Goal: Transaction & Acquisition: Purchase product/service

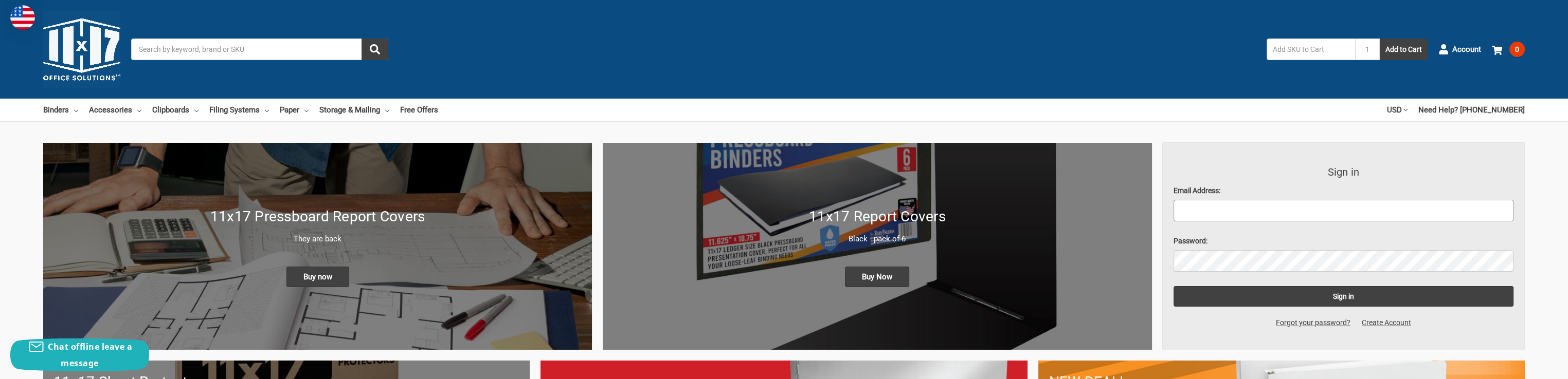
click at [1277, 209] on input "Email Address:" at bounding box center [1344, 210] width 341 height 21
type input "[EMAIL_ADDRESS][DOMAIN_NAME]"
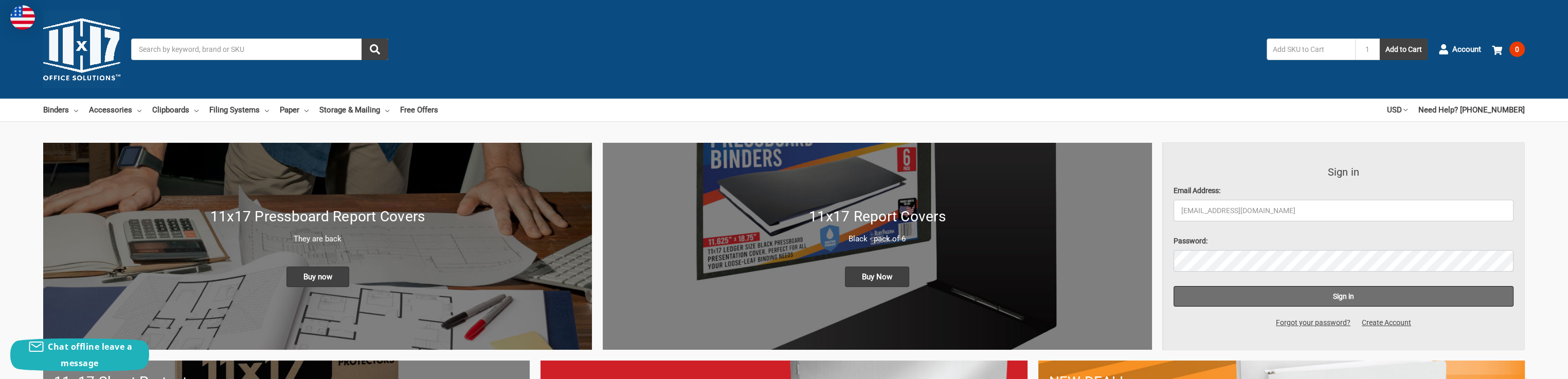
click at [1337, 287] on input "Sign in" at bounding box center [1344, 296] width 341 height 21
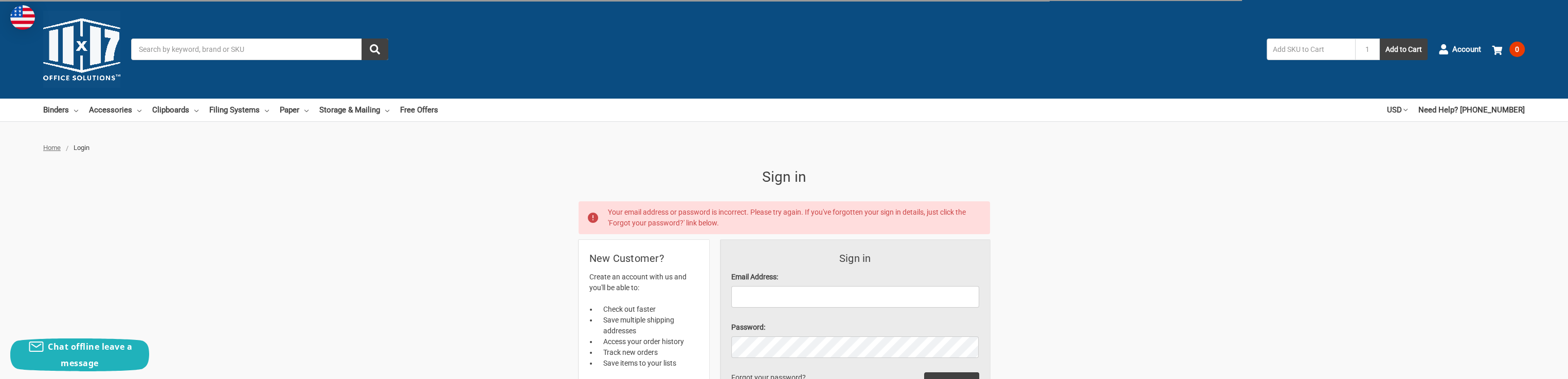
scroll to position [103, 0]
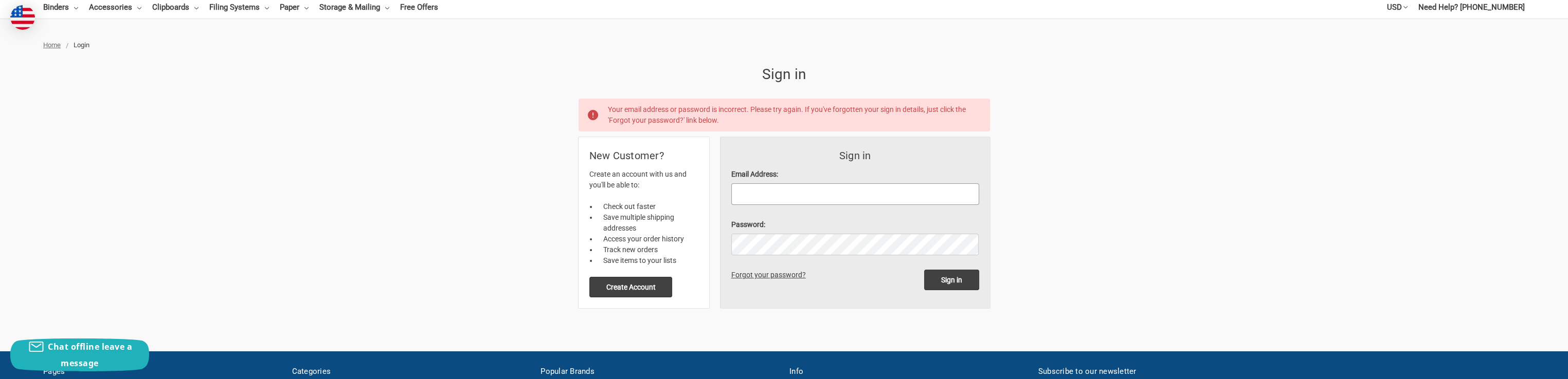
click at [759, 189] on input "Email Address:" at bounding box center [855, 194] width 248 height 21
type input "tonyab@autoelect.com"
click at [924, 270] on input "Sign in" at bounding box center [952, 280] width 55 height 21
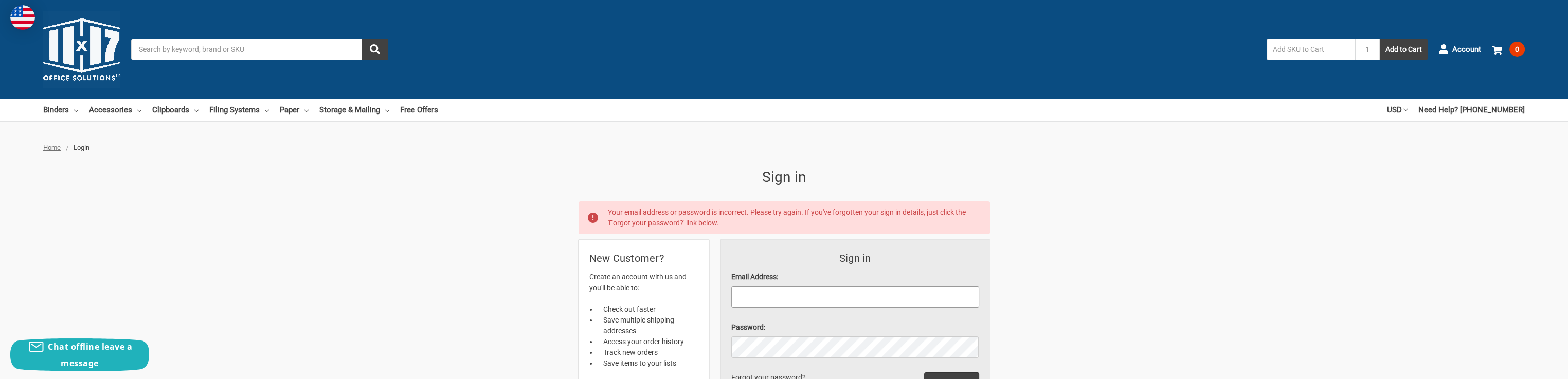
click at [864, 299] on input "Email Address:" at bounding box center [855, 296] width 248 height 21
type input "tonyab@autoelect.com"
click at [924, 373] on input "Sign in" at bounding box center [952, 383] width 55 height 21
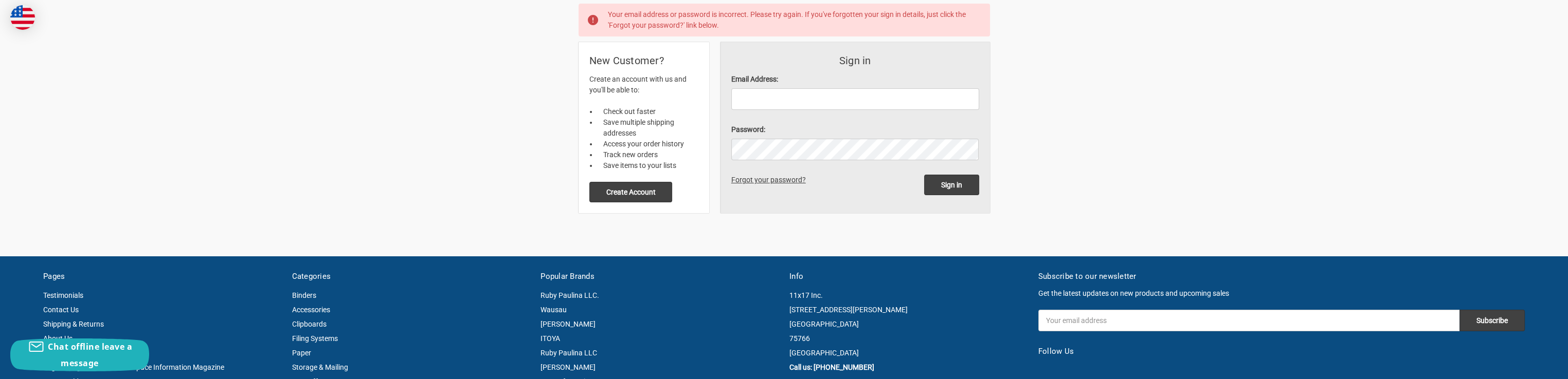
scroll to position [205, 0]
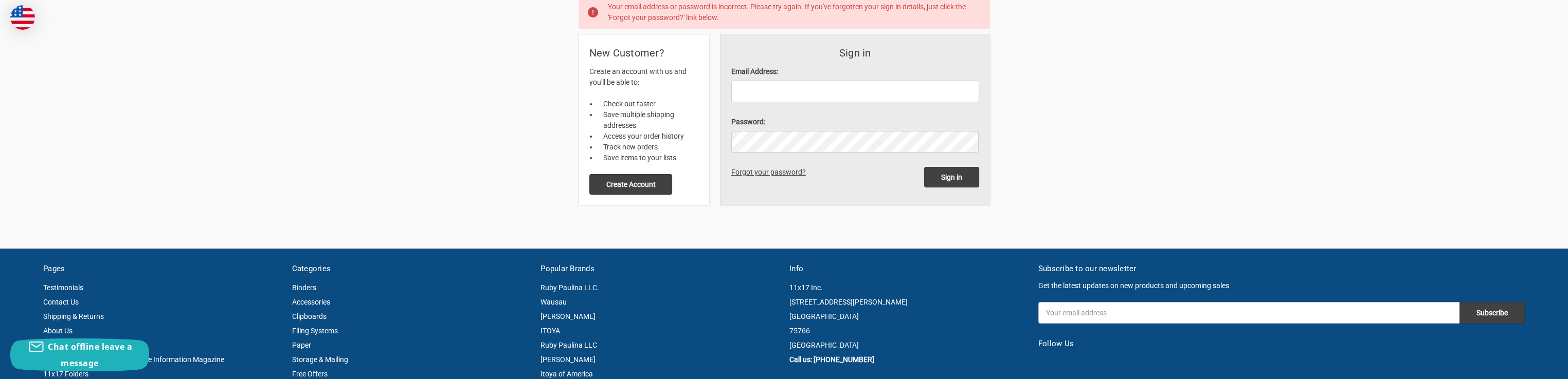
click at [757, 173] on link "Forgot your password?" at bounding box center [771, 172] width 78 height 8
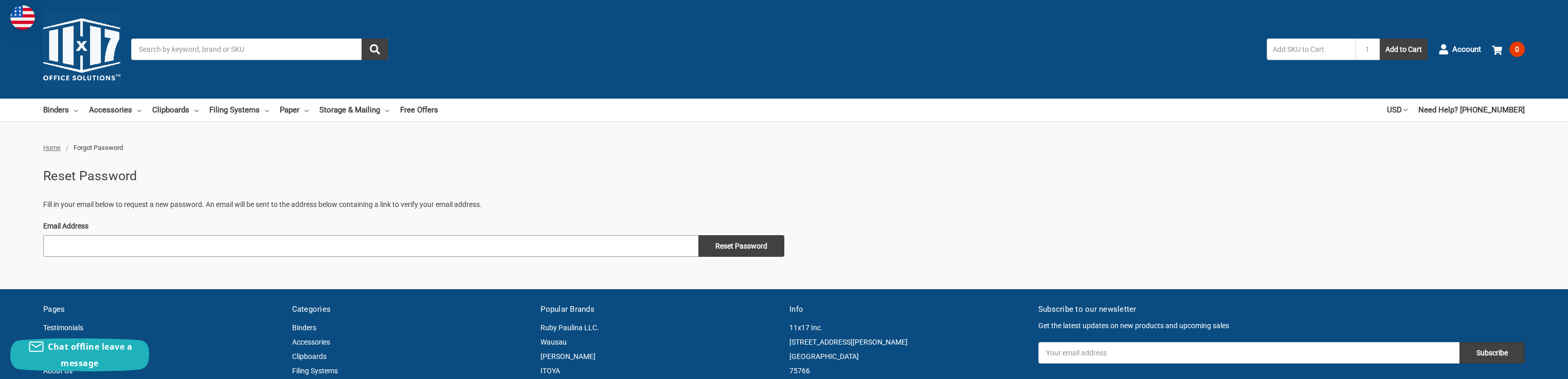
click at [576, 243] on input "Email Address" at bounding box center [371, 246] width 655 height 21
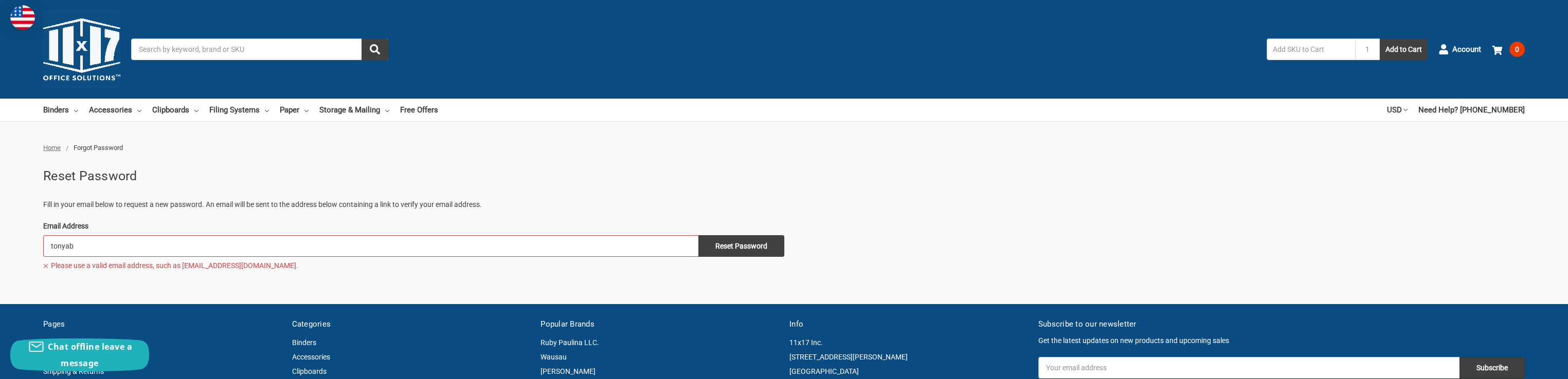
type input "[EMAIL_ADDRESS][DOMAIN_NAME]"
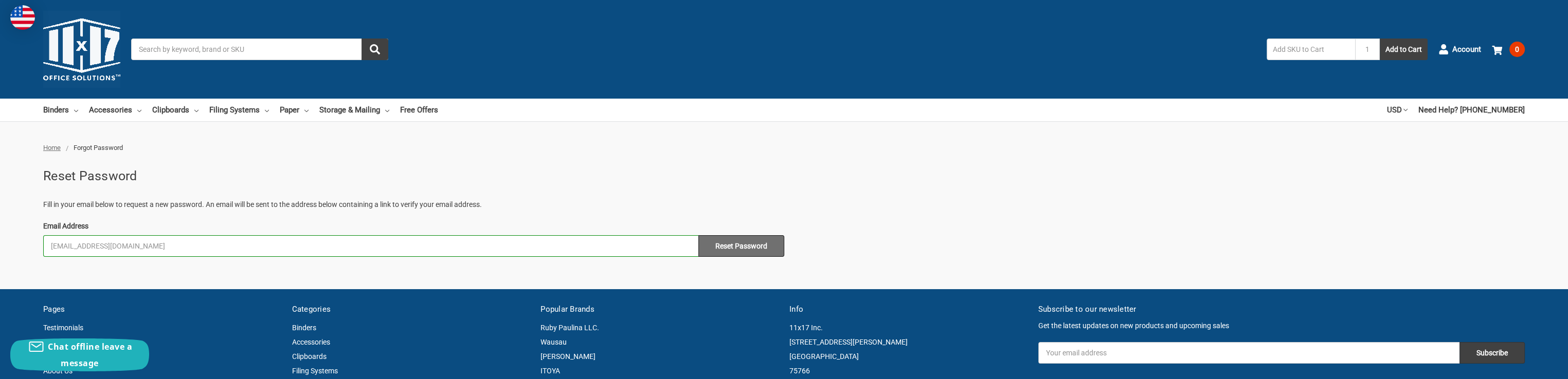
click at [765, 245] on input "Reset Password" at bounding box center [741, 246] width 86 height 21
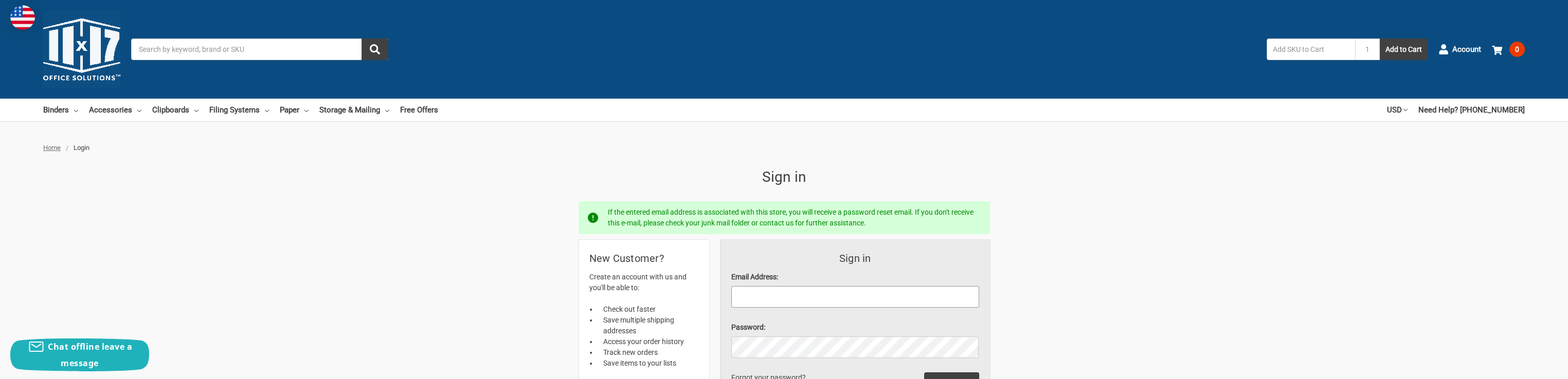
click at [839, 289] on input "Email Address:" at bounding box center [855, 296] width 248 height 21
type input "[EMAIL_ADDRESS][DOMAIN_NAME]"
click at [924, 373] on input "Sign in" at bounding box center [952, 383] width 55 height 21
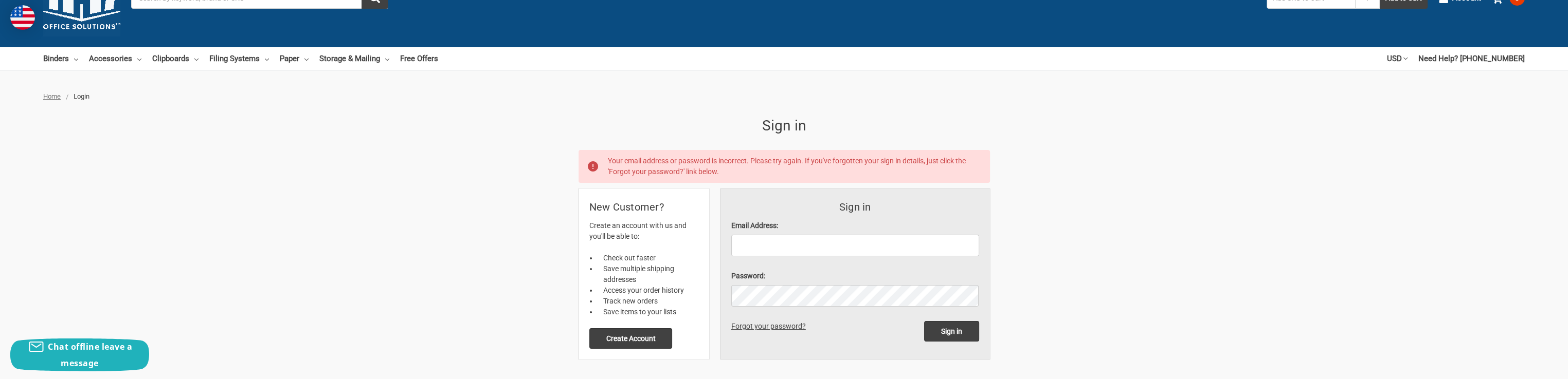
scroll to position [103, 0]
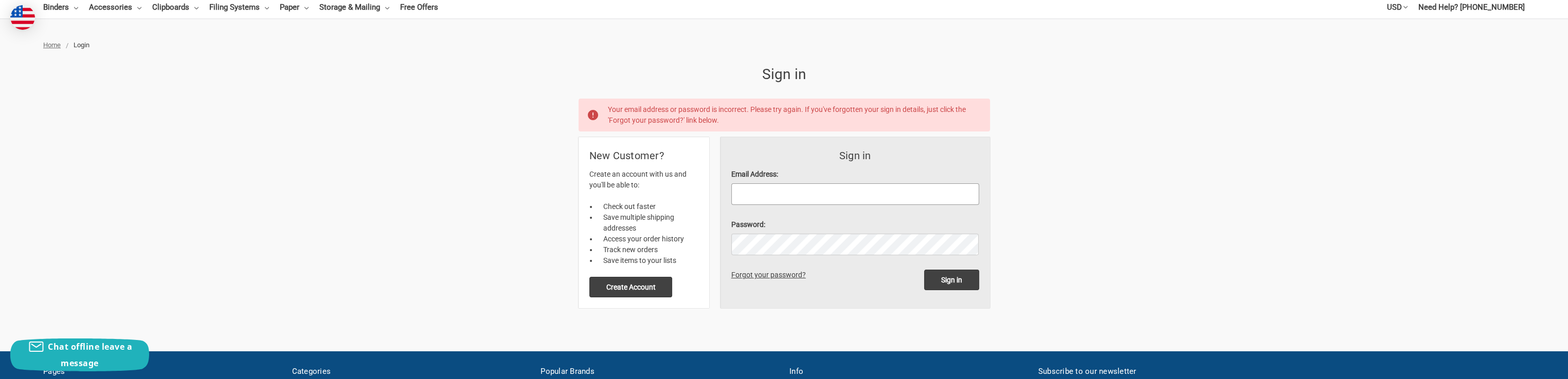
click at [803, 199] on input "Email Address:" at bounding box center [855, 194] width 248 height 21
type input "tonyab@autoelect.com"
click at [924, 270] on input "Sign in" at bounding box center [952, 280] width 55 height 21
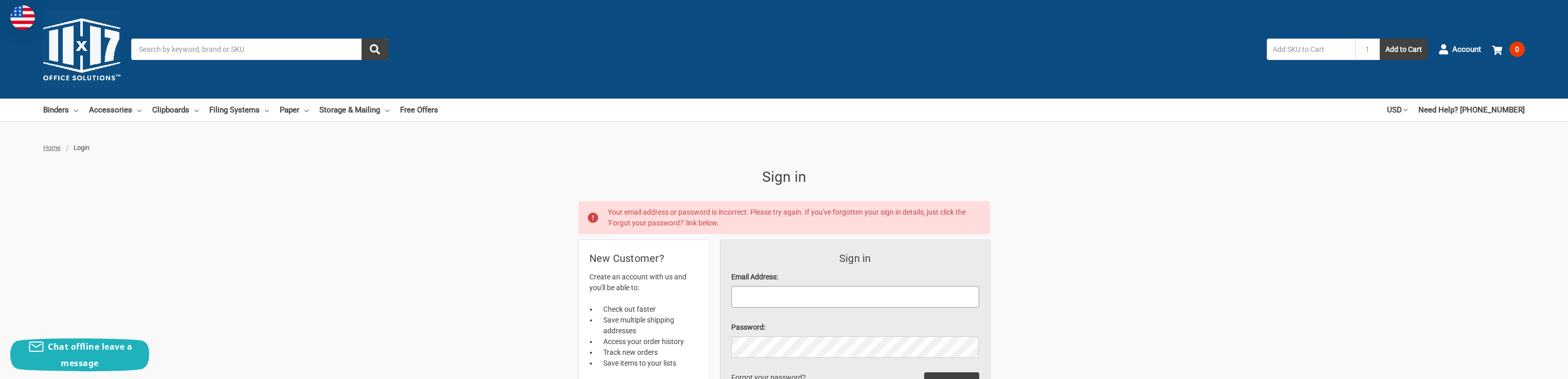
click at [819, 289] on input "Email Address:" at bounding box center [855, 296] width 248 height 21
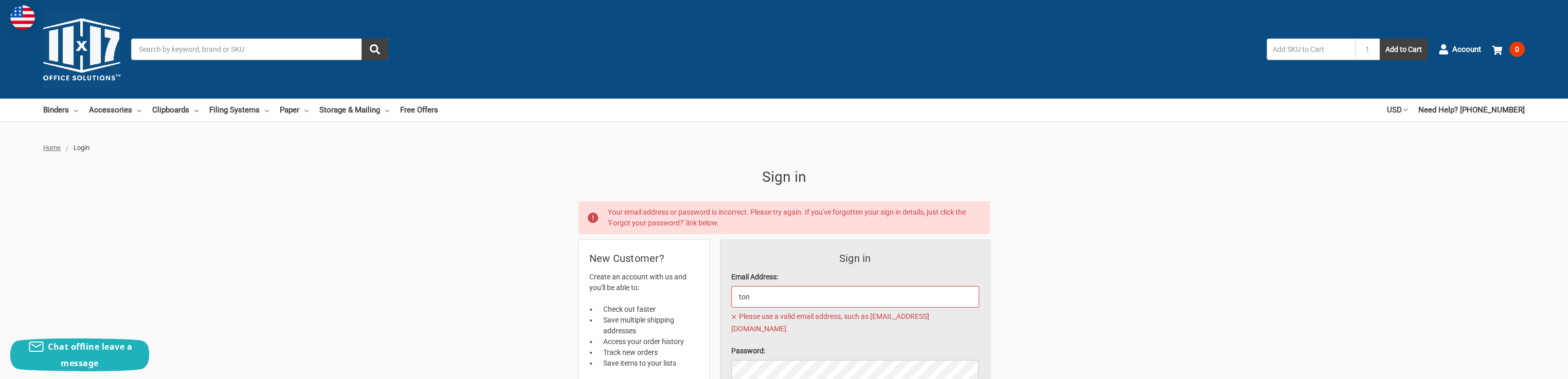
type input "tonyab@autoelect.com"
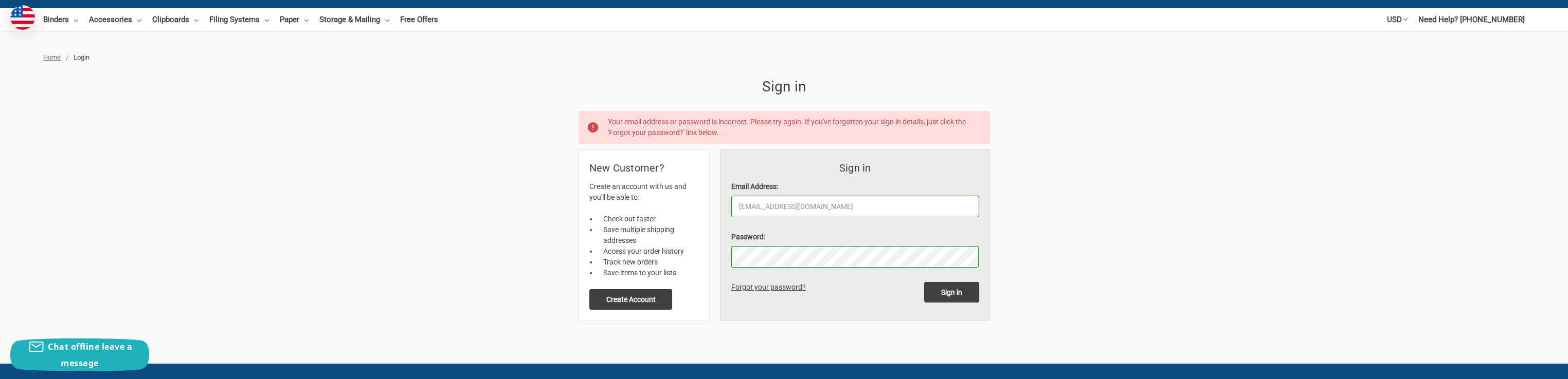
scroll to position [103, 0]
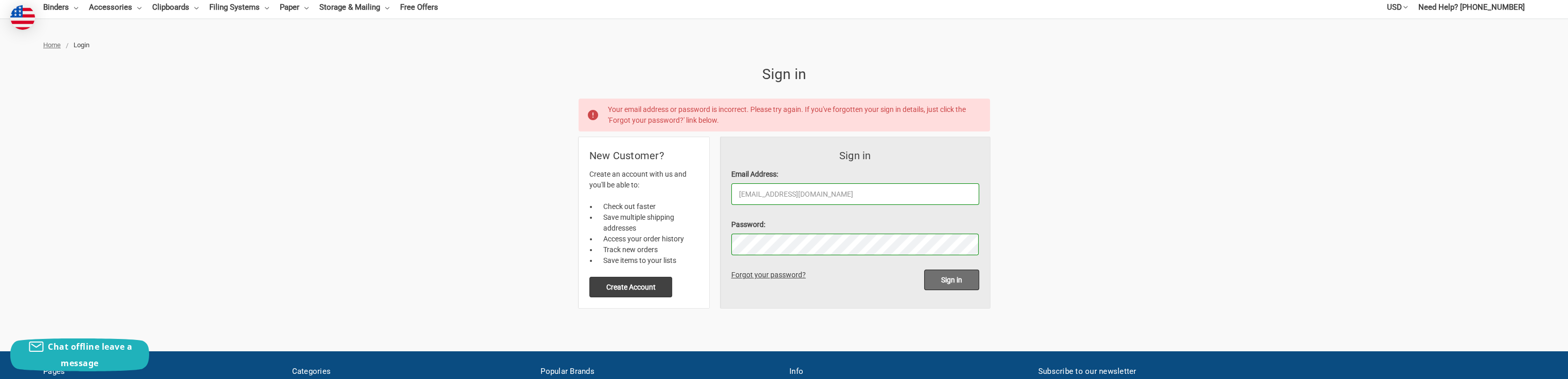
click at [949, 277] on input "Sign in" at bounding box center [952, 280] width 55 height 21
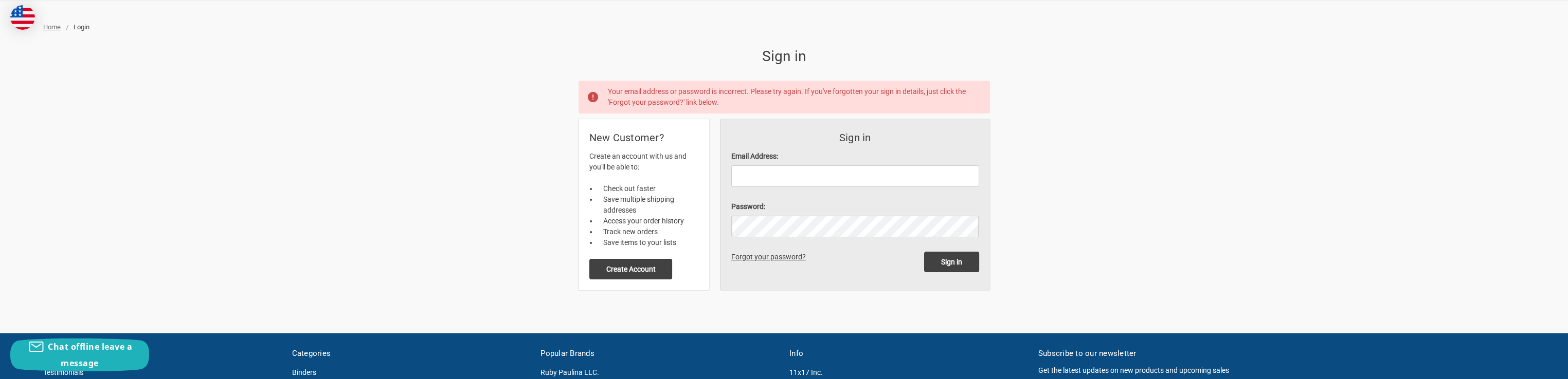
scroll to position [154, 0]
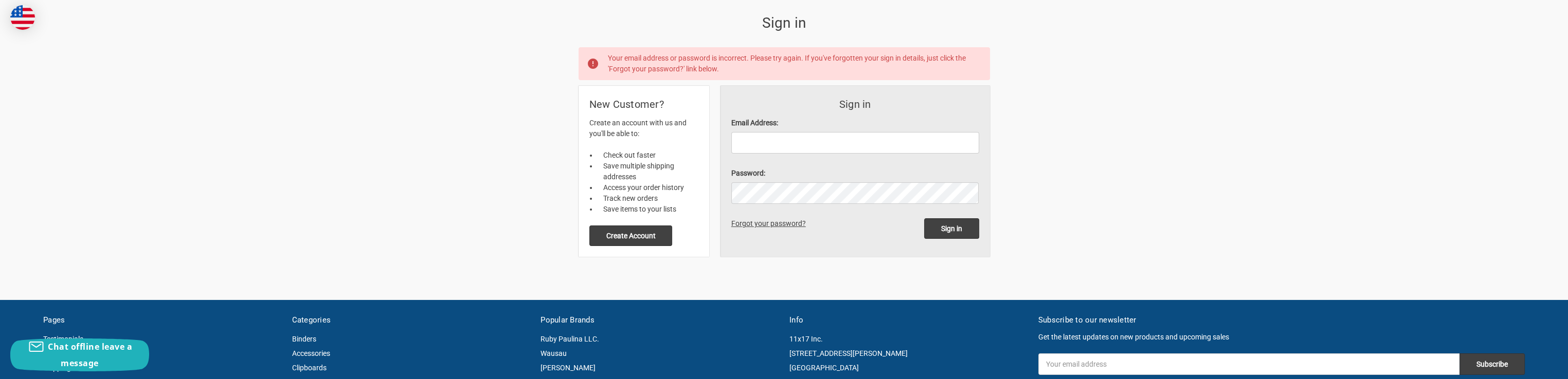
click at [775, 223] on link "Forgot your password?" at bounding box center [771, 223] width 78 height 8
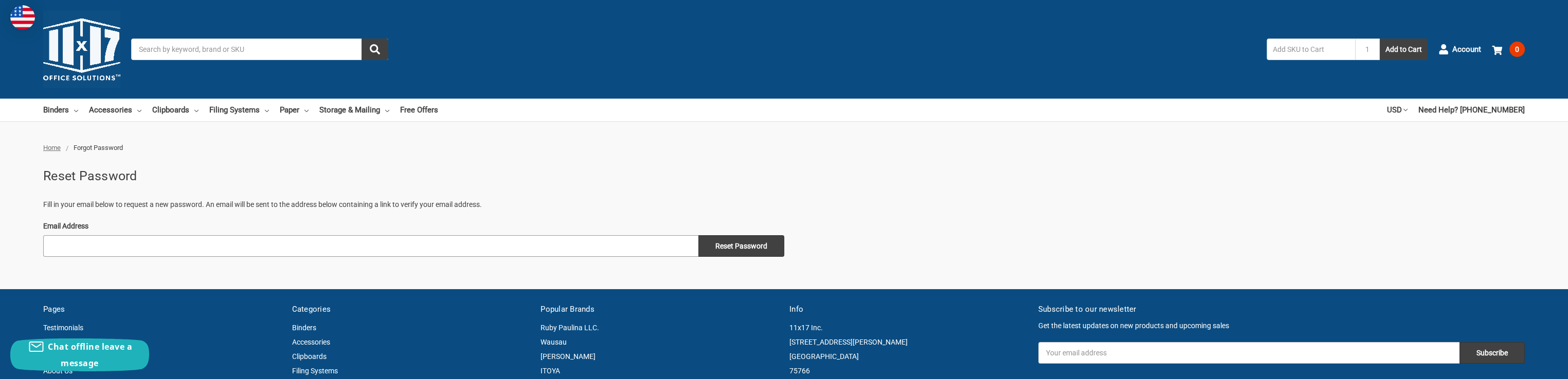
click at [157, 248] on input "Email Address" at bounding box center [371, 246] width 655 height 21
type input "tonyab@autoelect.com"
click at [745, 254] on input "Reset Password" at bounding box center [741, 246] width 86 height 21
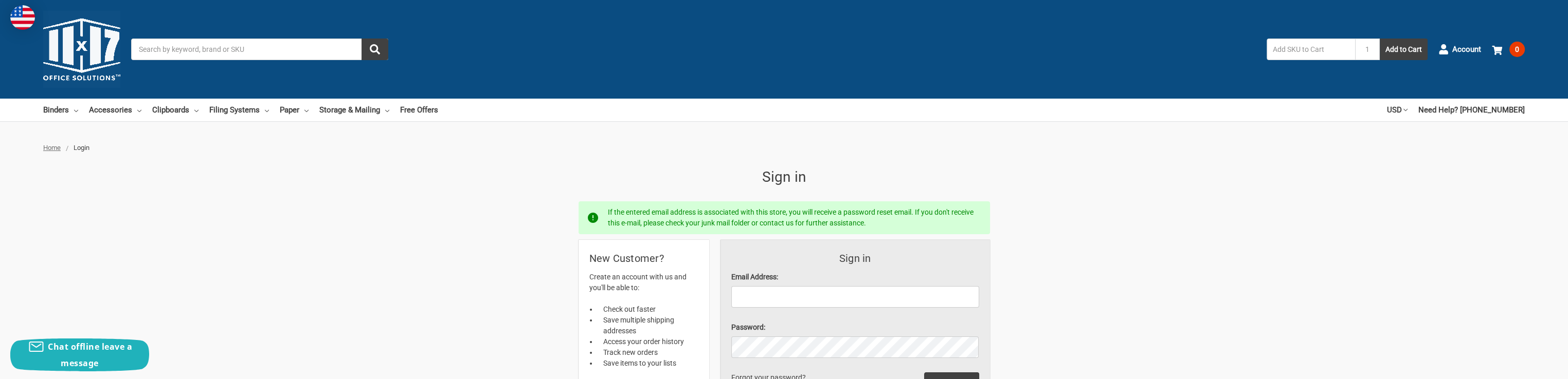
click at [186, 51] on input "Search" at bounding box center [259, 49] width 257 height 21
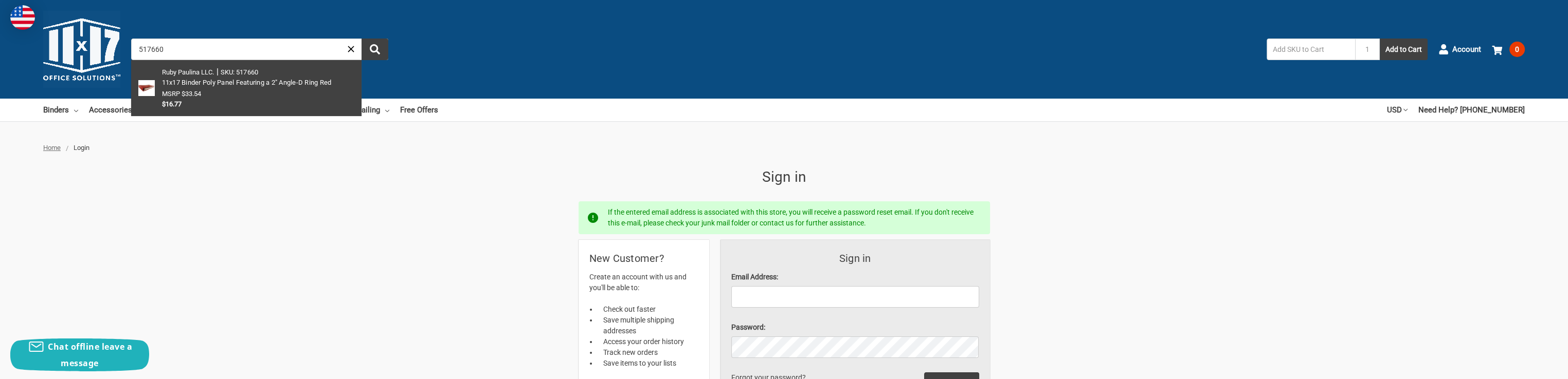
type input "517660"
click at [205, 88] on link at bounding box center [246, 88] width 231 height 56
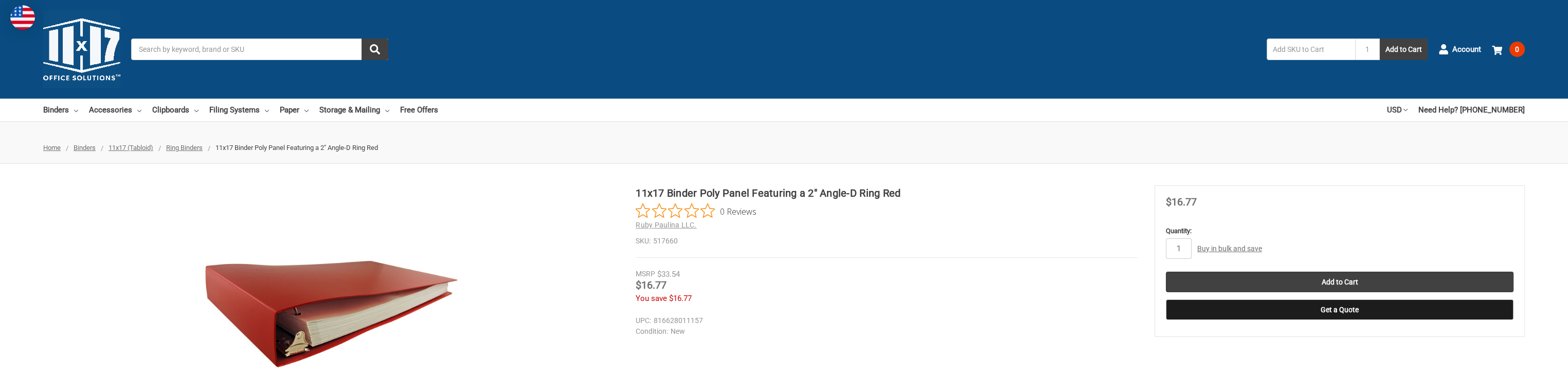
click at [1231, 250] on link "Buy in bulk and save" at bounding box center [1230, 248] width 65 height 8
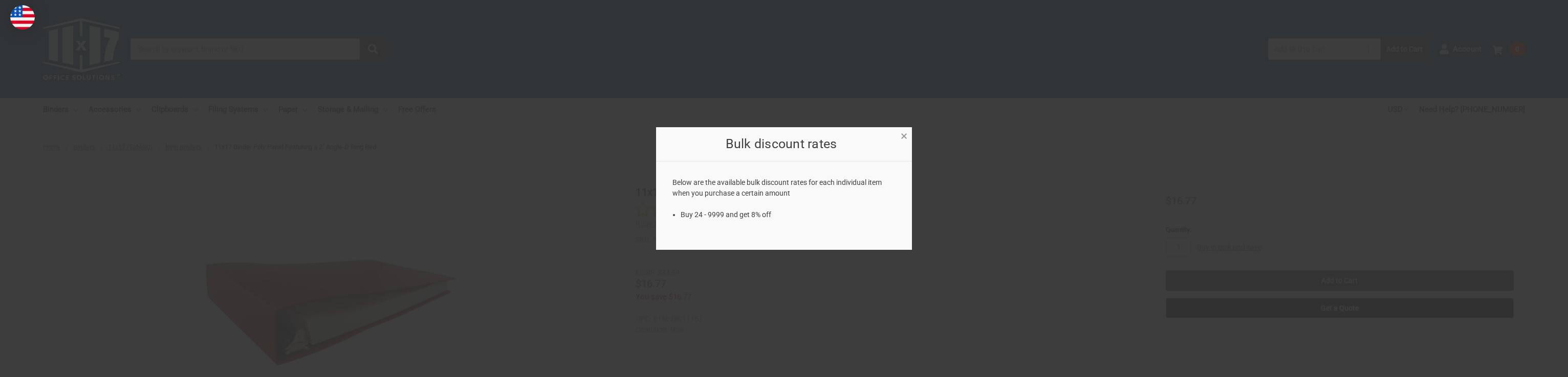
click at [908, 136] on link "×" at bounding box center [904, 136] width 11 height 11
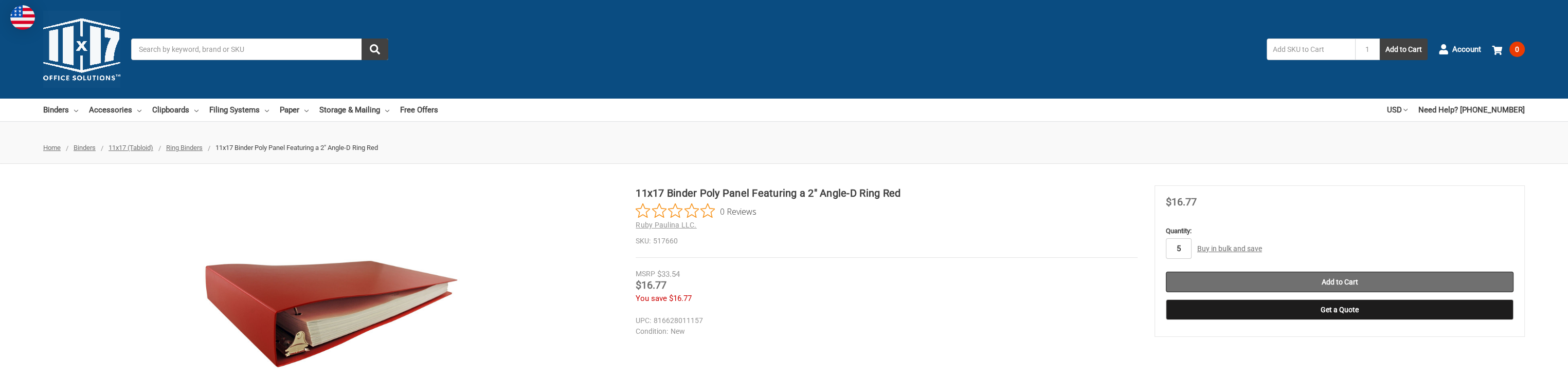
type input "5"
click at [1424, 290] on input "Add to Cart" at bounding box center [1340, 282] width 347 height 21
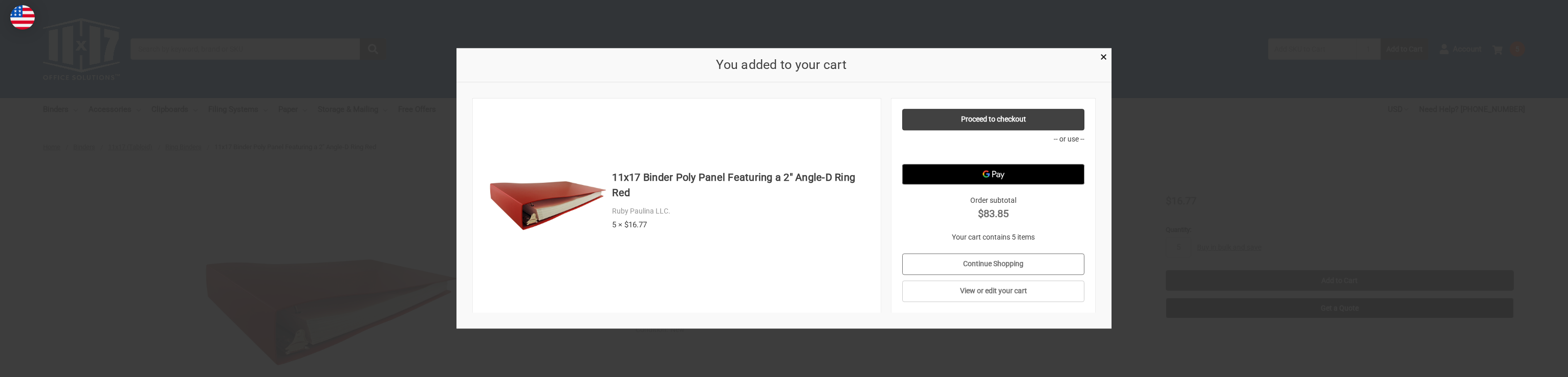
click at [1011, 263] on link "Continue Shopping" at bounding box center [993, 264] width 183 height 21
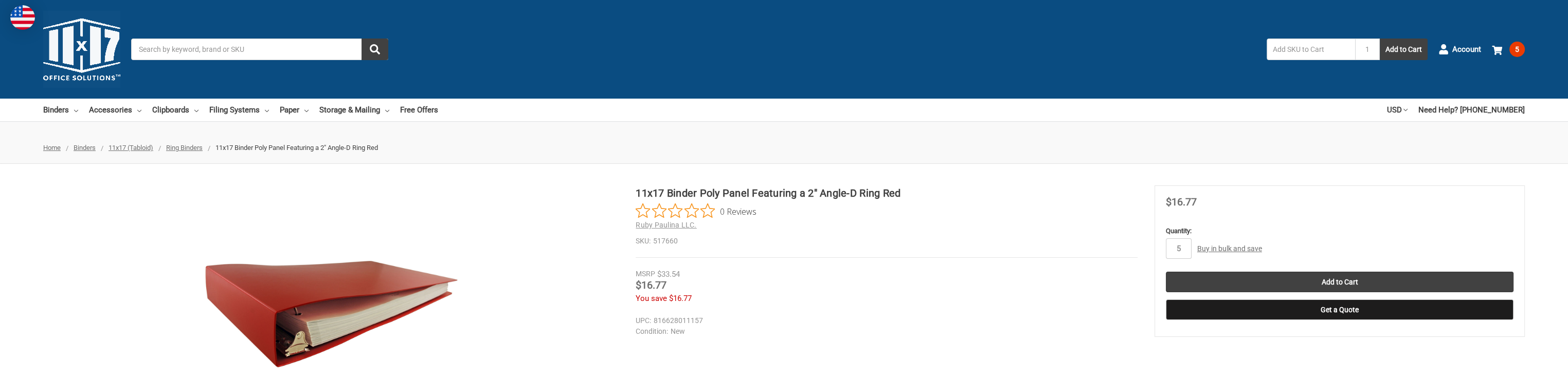
click at [296, 50] on input "Search" at bounding box center [259, 49] width 257 height 21
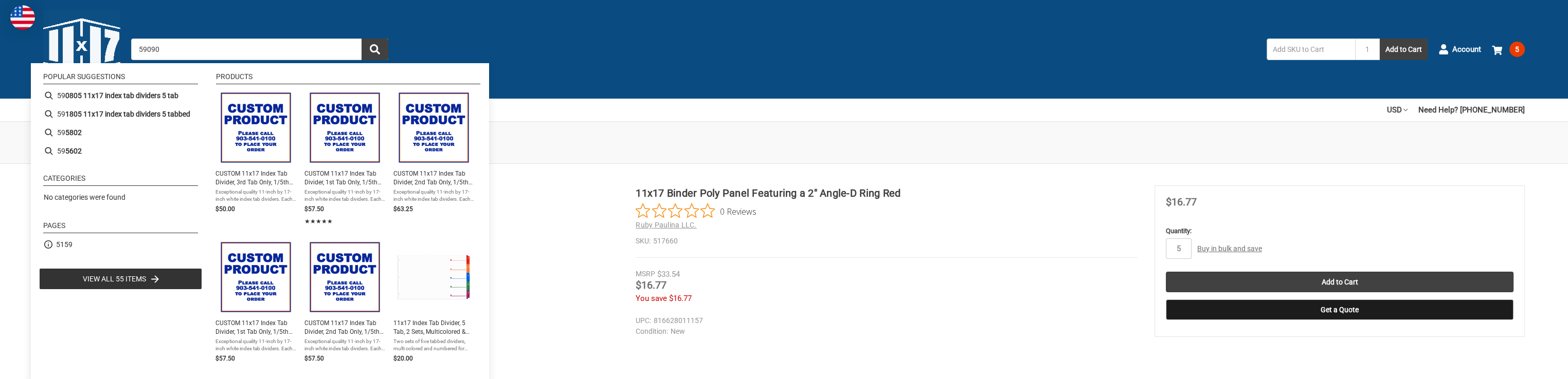
type input "590901"
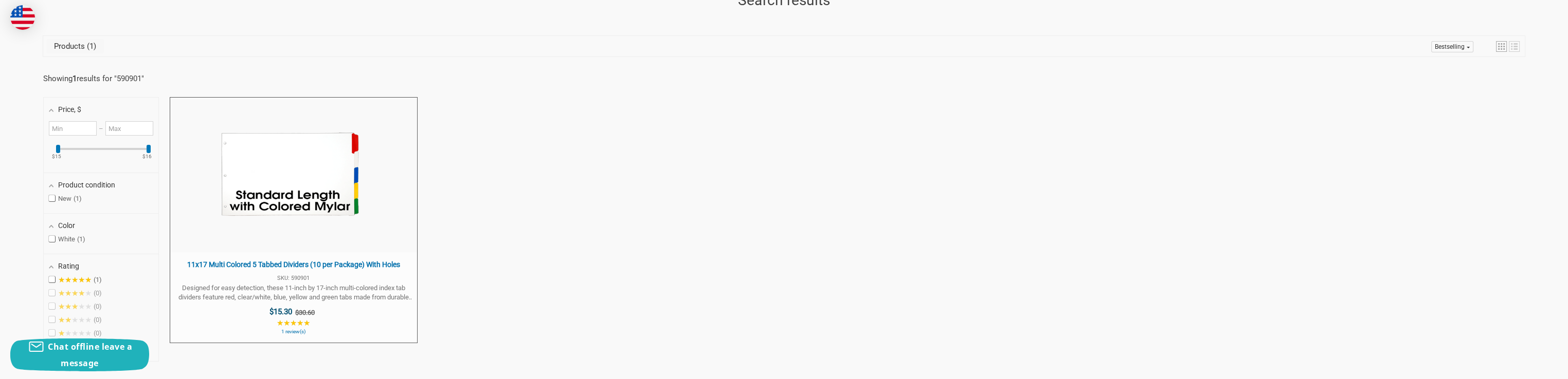
scroll to position [257, 0]
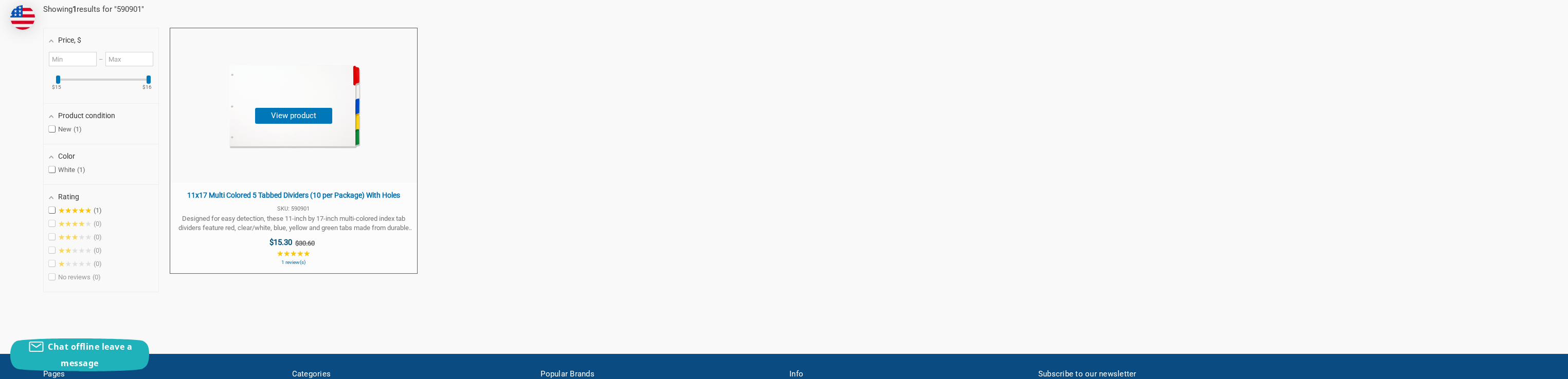
click at [297, 223] on span "Designed for easy detection, these 11-inch by 17-inch multi-colored index tab d…" at bounding box center [294, 224] width 237 height 18
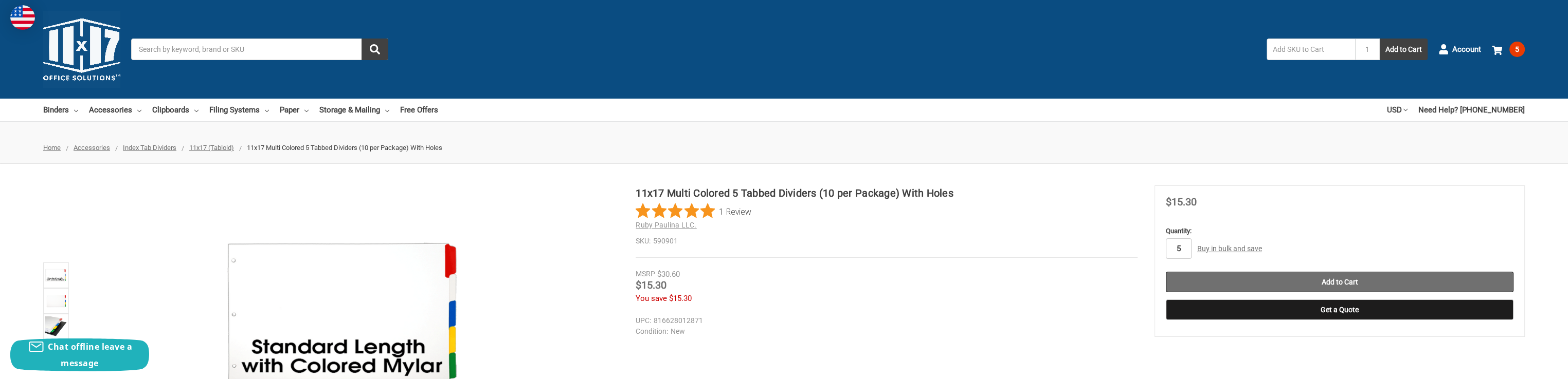
type input "5"
click at [1329, 285] on input "Add to Cart" at bounding box center [1340, 282] width 347 height 21
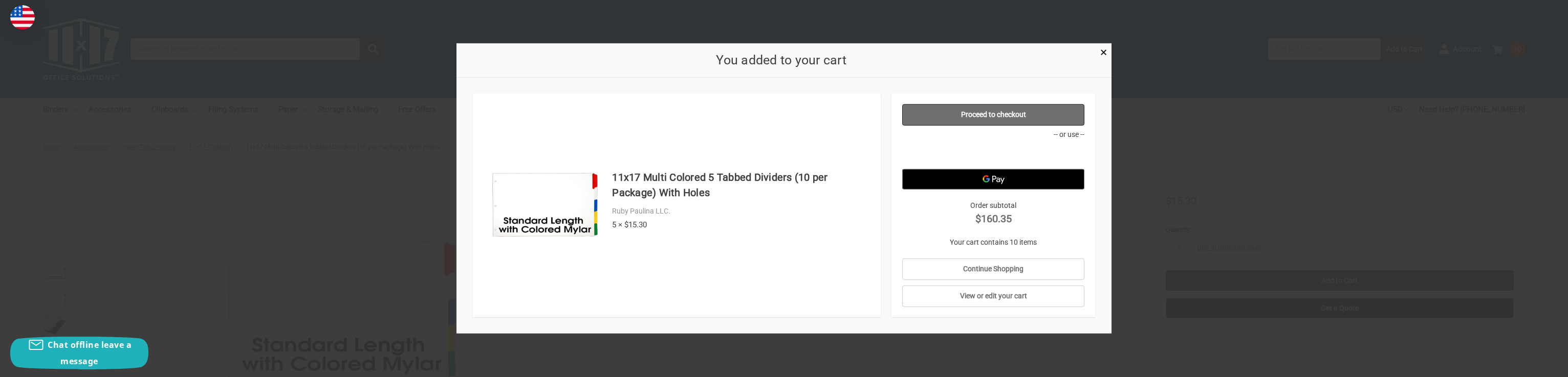
click at [985, 111] on link "Proceed to checkout" at bounding box center [993, 115] width 183 height 21
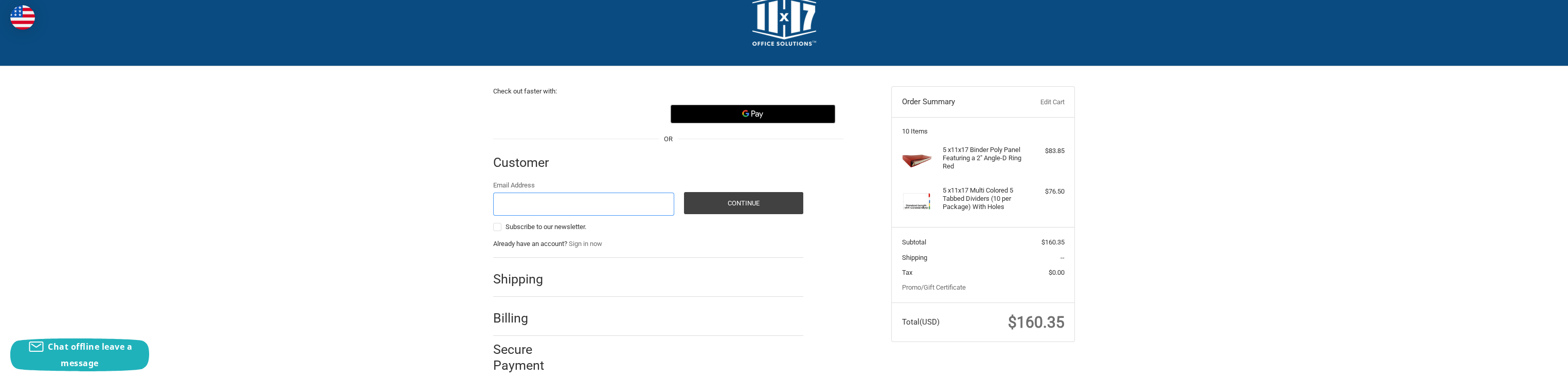
scroll to position [40, 0]
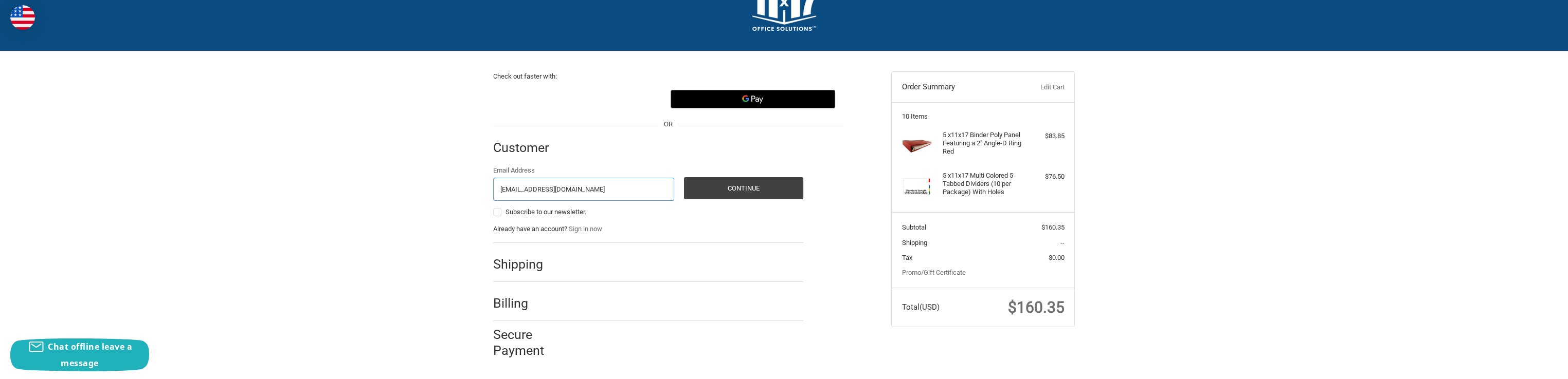
type input "[EMAIL_ADDRESS][DOMAIN_NAME]"
click at [776, 194] on button "Continue" at bounding box center [743, 188] width 119 height 22
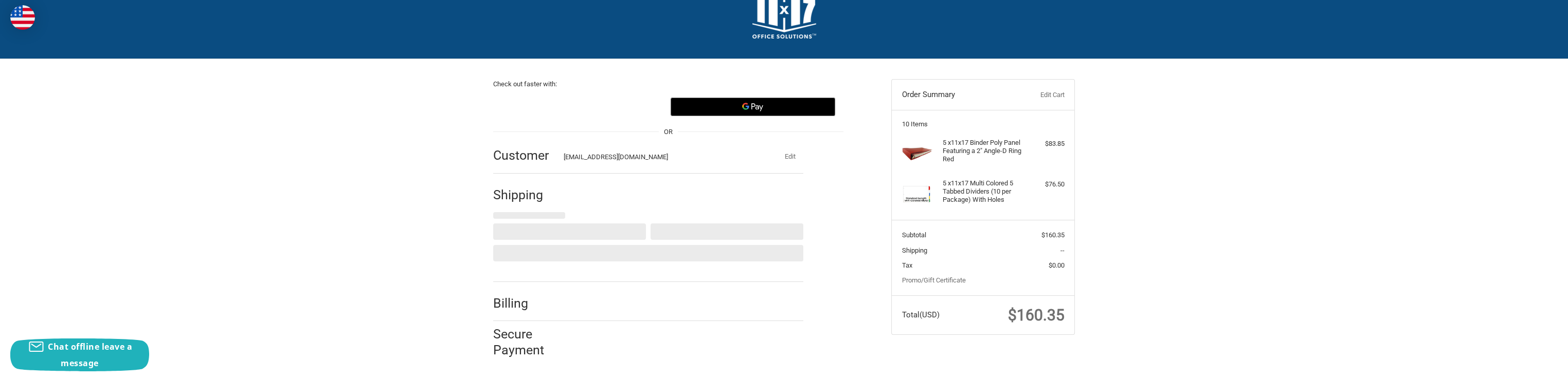
select select "US"
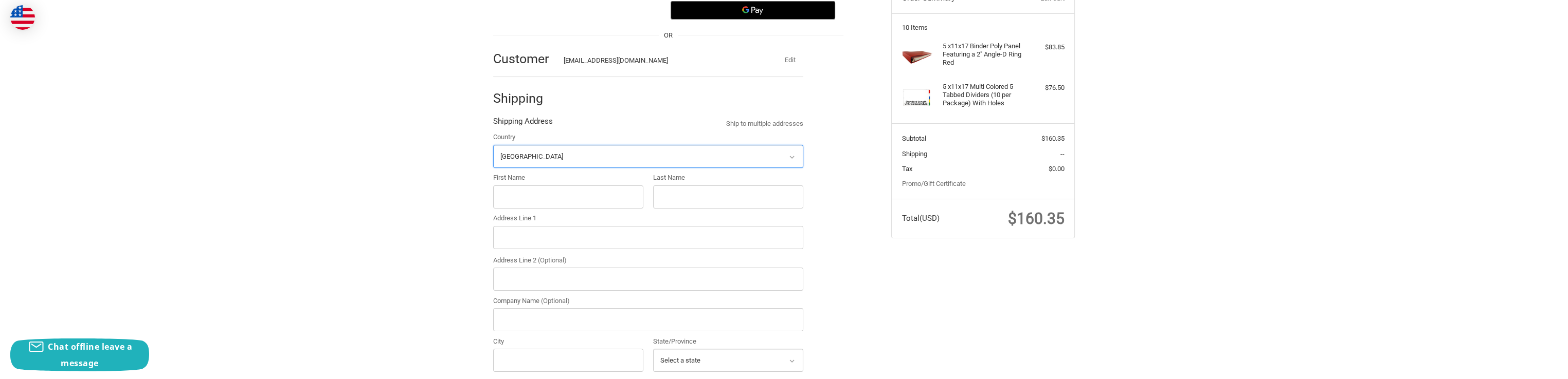
scroll to position [130, 0]
click at [557, 195] on input "First Name" at bounding box center [568, 197] width 150 height 23
type input "Tonya"
type input "Brigance"
type input "610 W Platte Rd"
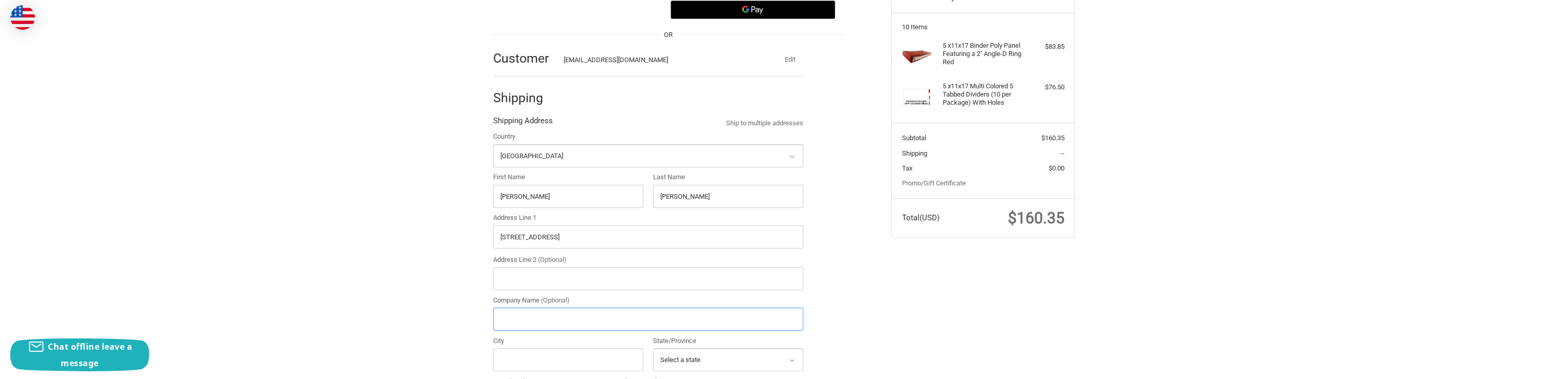
type input "Automation Electronics"
type input "Casper"
select select "WY"
type input "82601"
type input "13072349311"
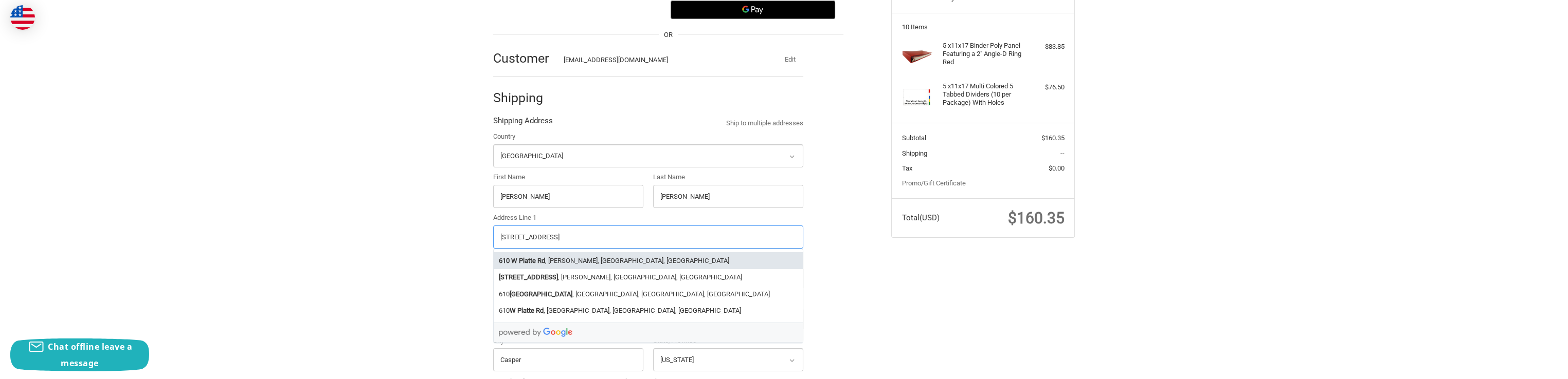
click at [572, 237] on input "610 W Platte Rd" at bounding box center [648, 237] width 310 height 23
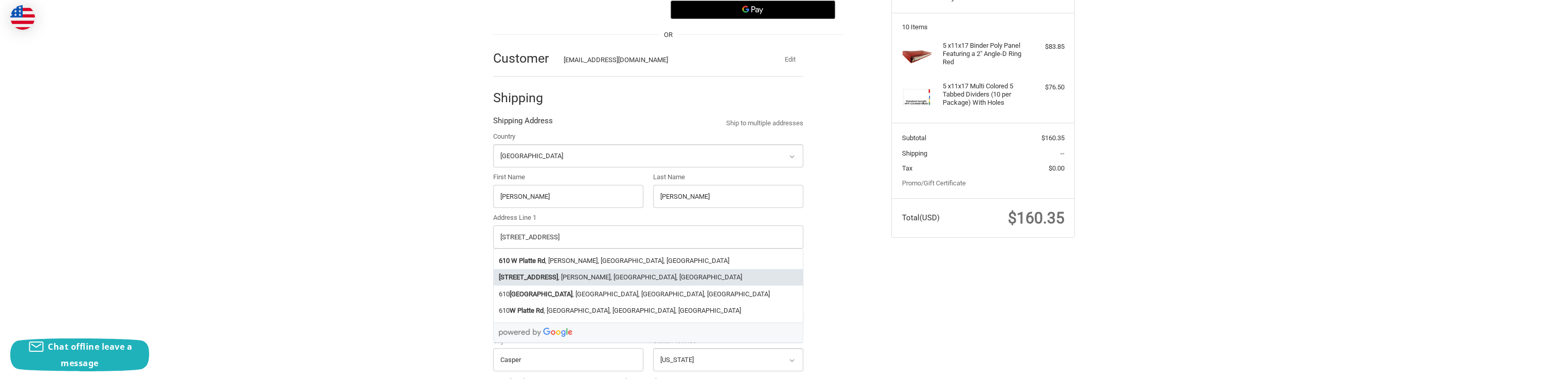
click at [1019, 316] on div "Check out faster with: OR Customer tonyab@autoelect.com Edit Shipping Shipping …" at bounding box center [784, 326] width 617 height 729
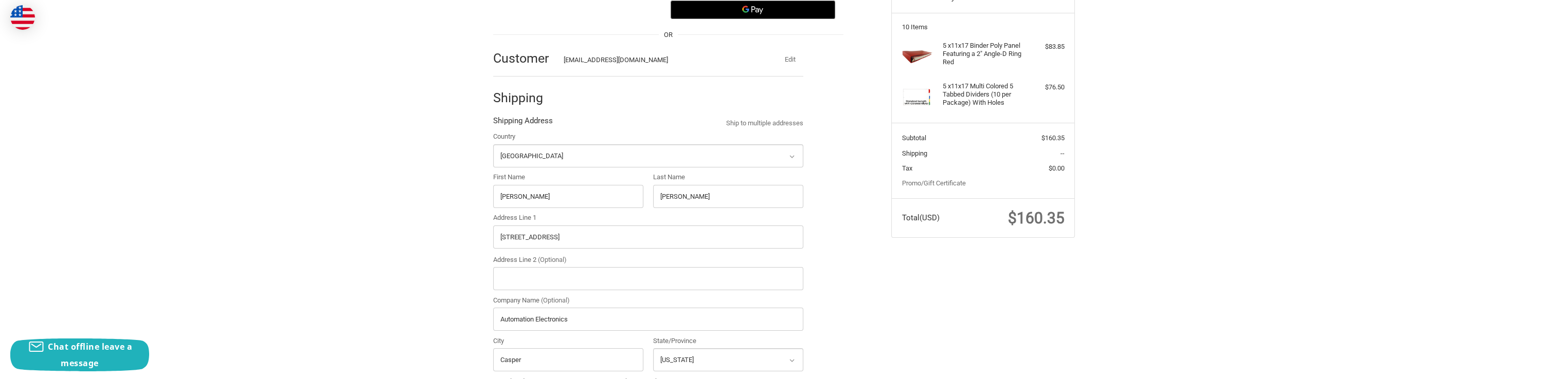
radio input "true"
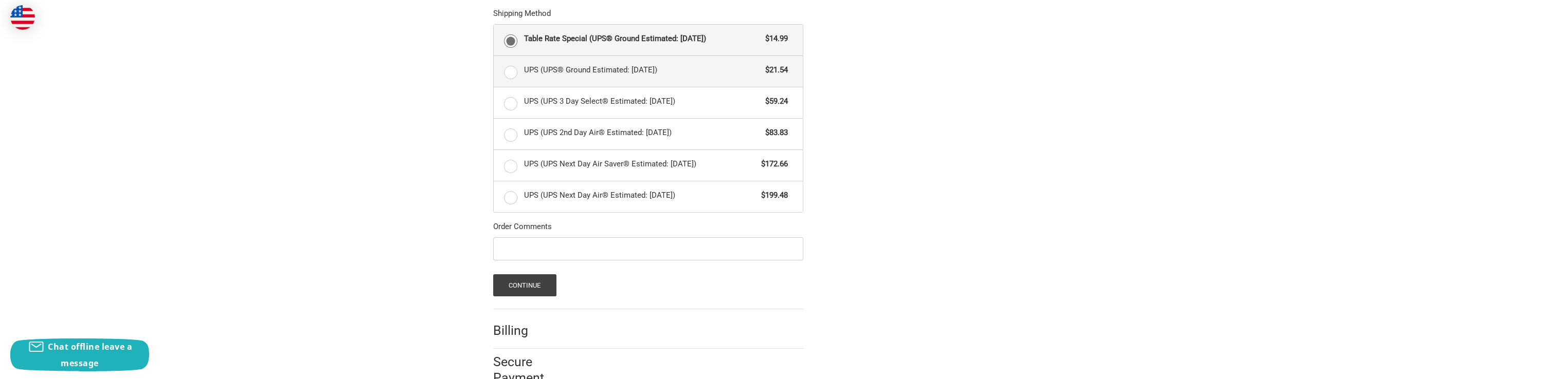
scroll to position [592, 0]
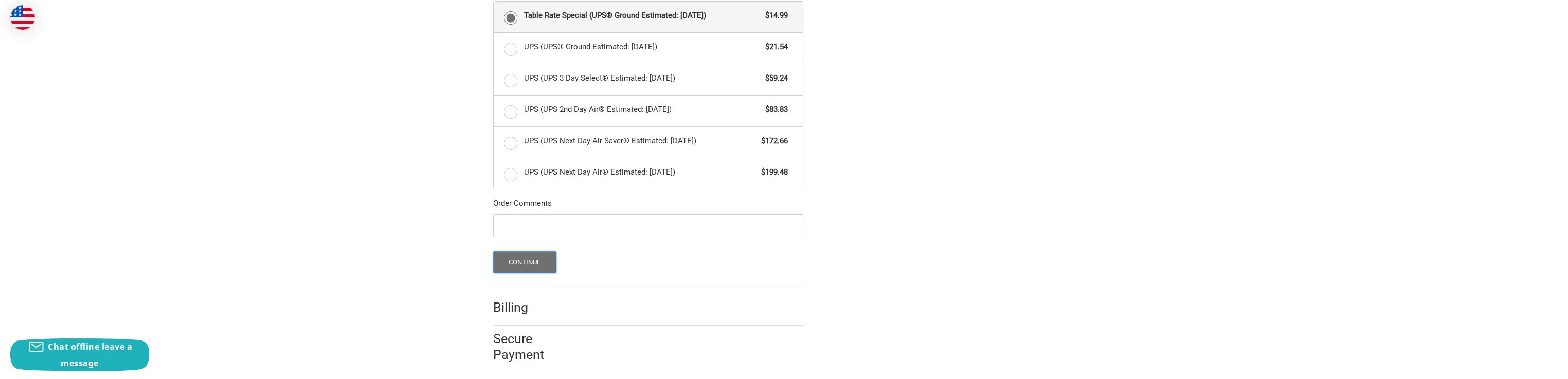
click at [537, 259] on button "Continue" at bounding box center [524, 262] width 63 height 22
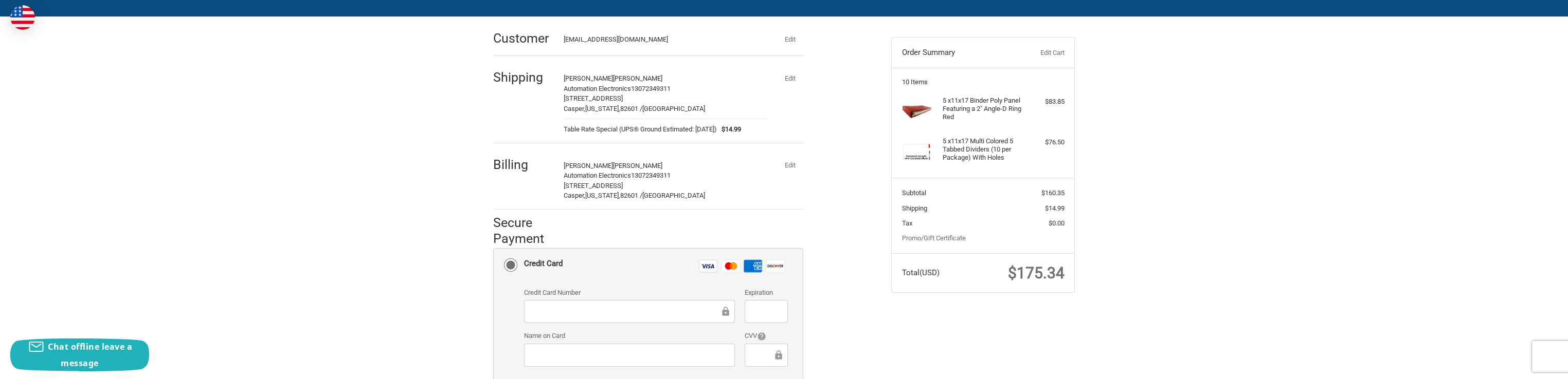
scroll to position [172, 0]
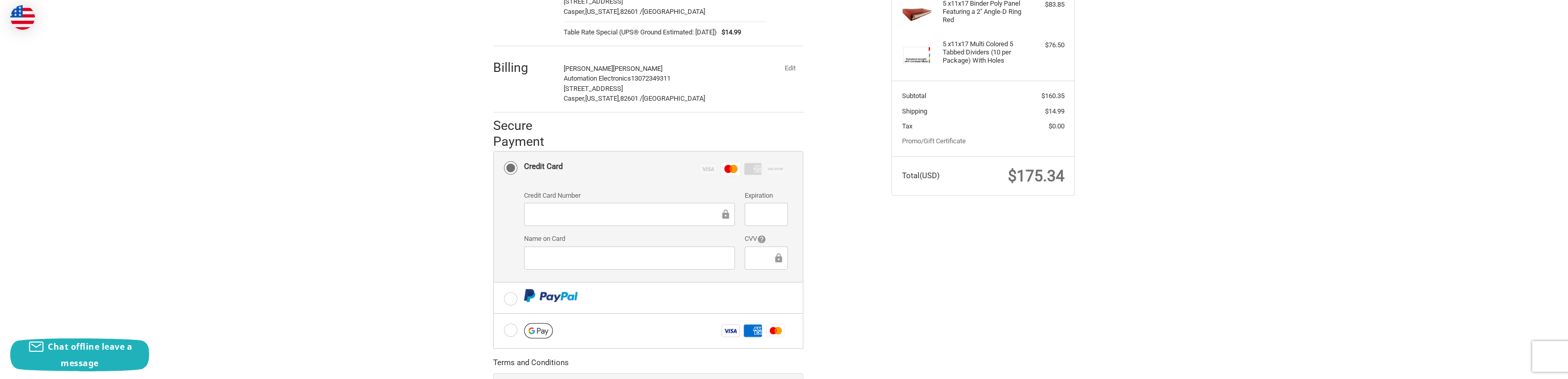
click at [931, 269] on div "Check out faster with: OR Customer tonyab@autoelect.com Edit Shipping Tonya Bri…" at bounding box center [784, 201] width 617 height 562
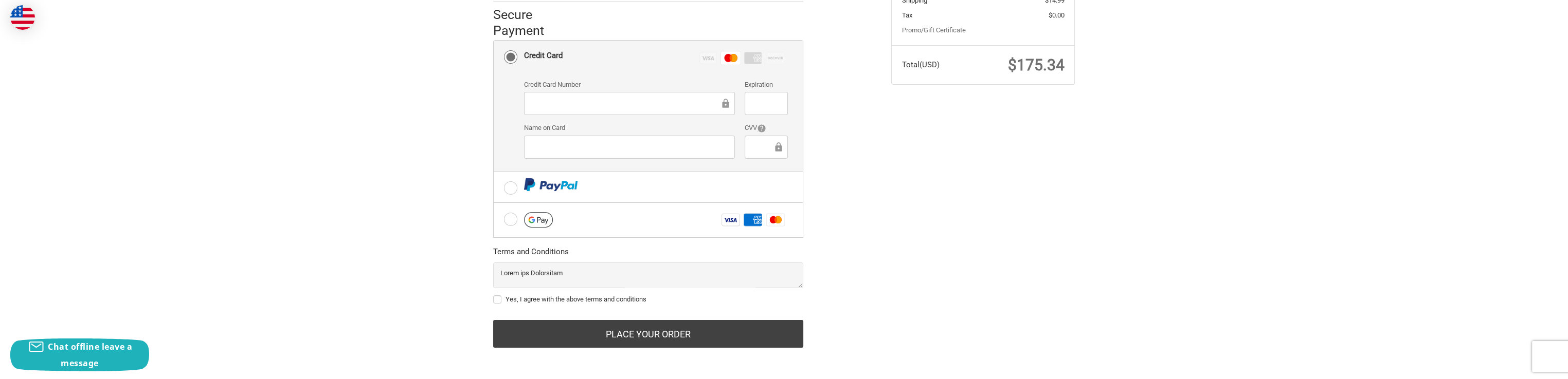
click at [494, 301] on label "Yes, I agree with the above terms and conditions" at bounding box center [648, 299] width 310 height 8
click at [494, 295] on input "Yes, I agree with the above terms and conditions" at bounding box center [493, 295] width 1 height 1
checkbox input "true"
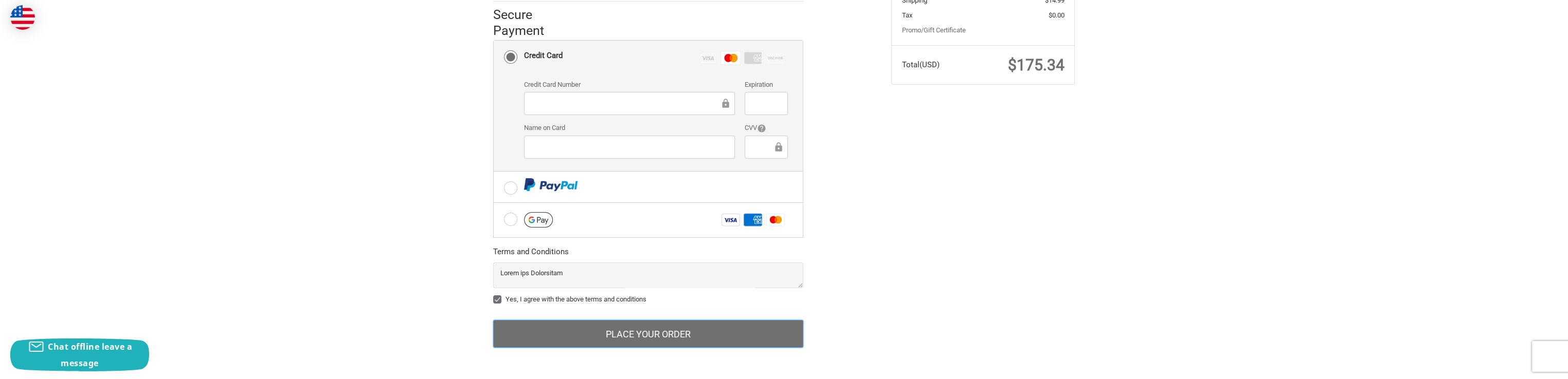
click at [629, 330] on button "Place Your Order" at bounding box center [648, 334] width 310 height 28
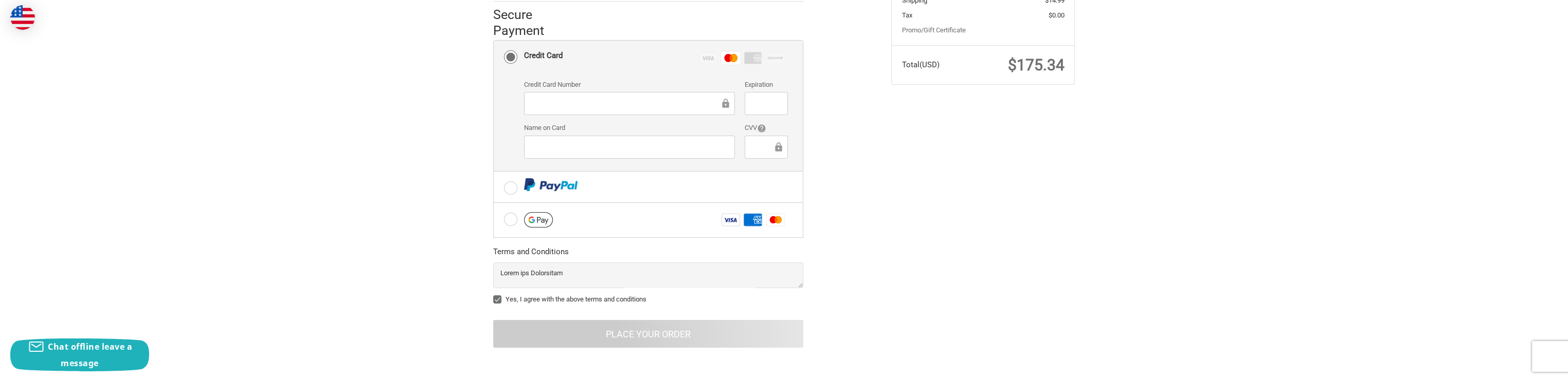
scroll to position [8, 0]
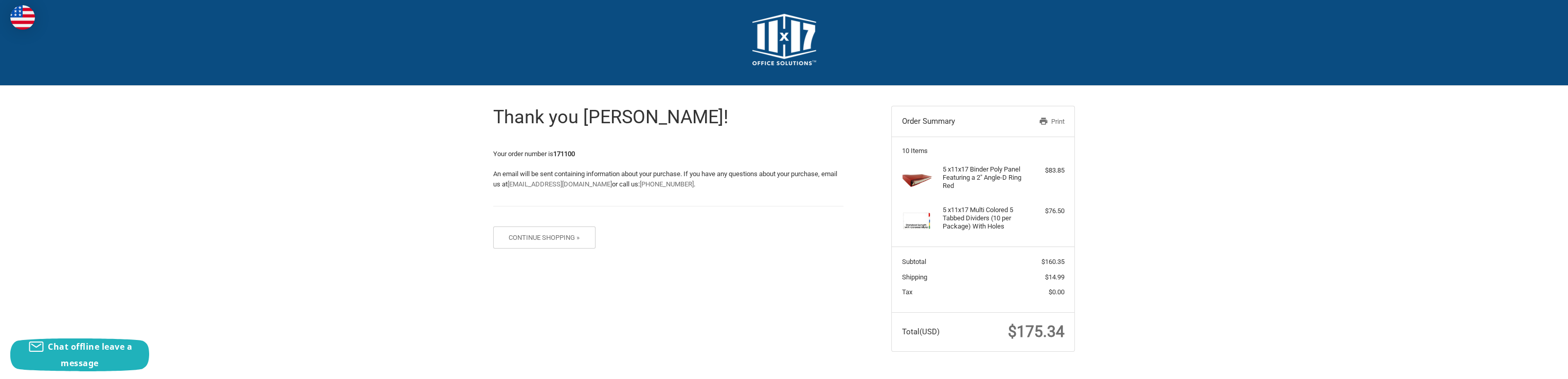
scroll to position [8, 0]
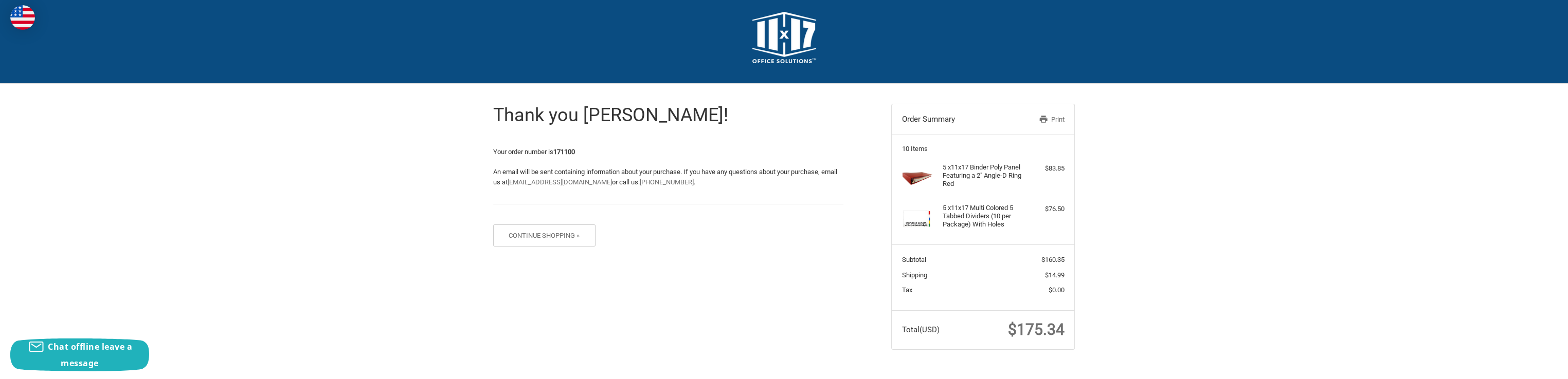
drag, startPoint x: 1051, startPoint y: 121, endPoint x: 73, endPoint y: 322, distance: 998.4
click at [1051, 121] on link "Print" at bounding box center [1038, 119] width 53 height 10
